Goal: Information Seeking & Learning: Stay updated

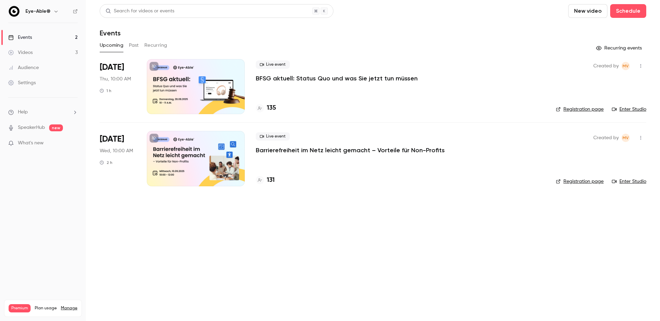
click at [272, 108] on h4 "135" at bounding box center [271, 107] width 9 height 9
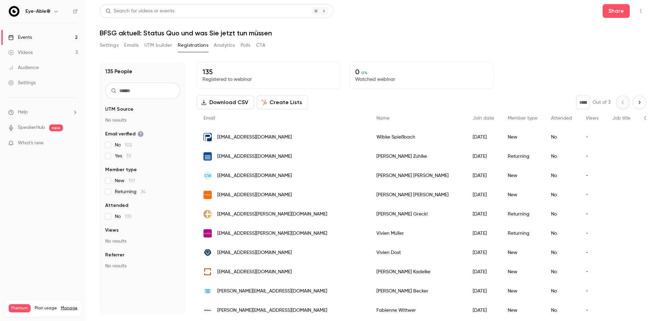
click at [54, 41] on link "Events 2" at bounding box center [43, 37] width 86 height 15
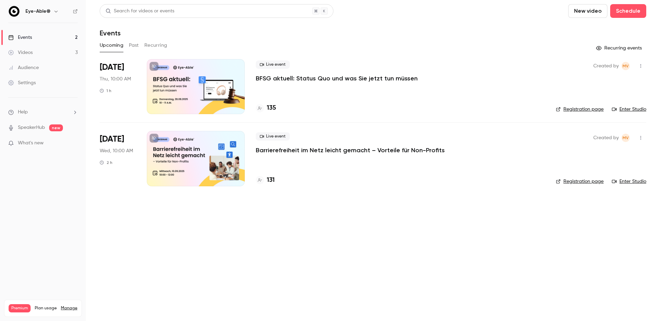
click at [312, 109] on div "135" at bounding box center [400, 107] width 289 height 9
click at [271, 109] on h4 "136" at bounding box center [271, 107] width 9 height 9
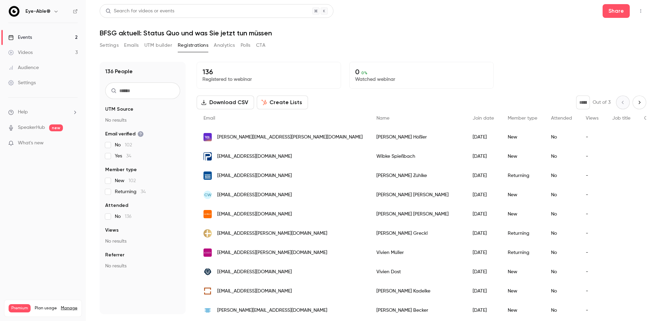
click at [35, 32] on link "Events 2" at bounding box center [43, 37] width 86 height 15
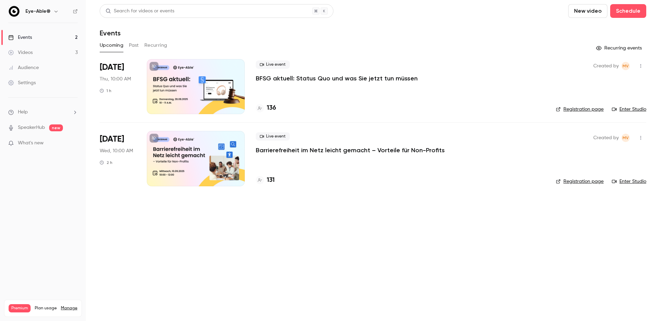
click at [352, 80] on p "BFSG aktuell: Status Quo und was Sie jetzt tun müssen" at bounding box center [337, 78] width 162 height 8
